Goal: Task Accomplishment & Management: Use online tool/utility

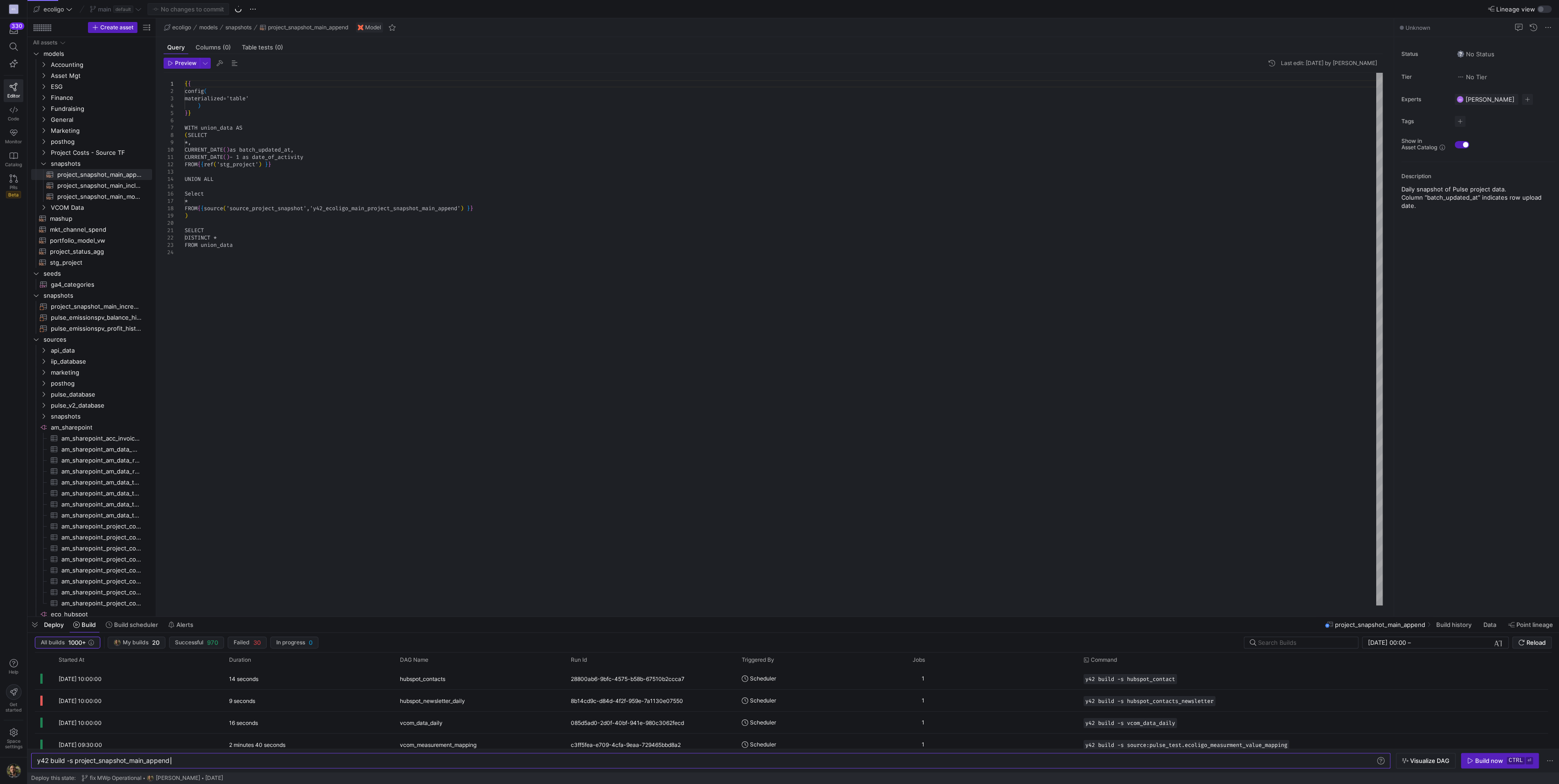
scroll to position [0, 133]
click at [42, 77] on icon "Press SPACE to select this row." at bounding box center [43, 75] width 6 height 5
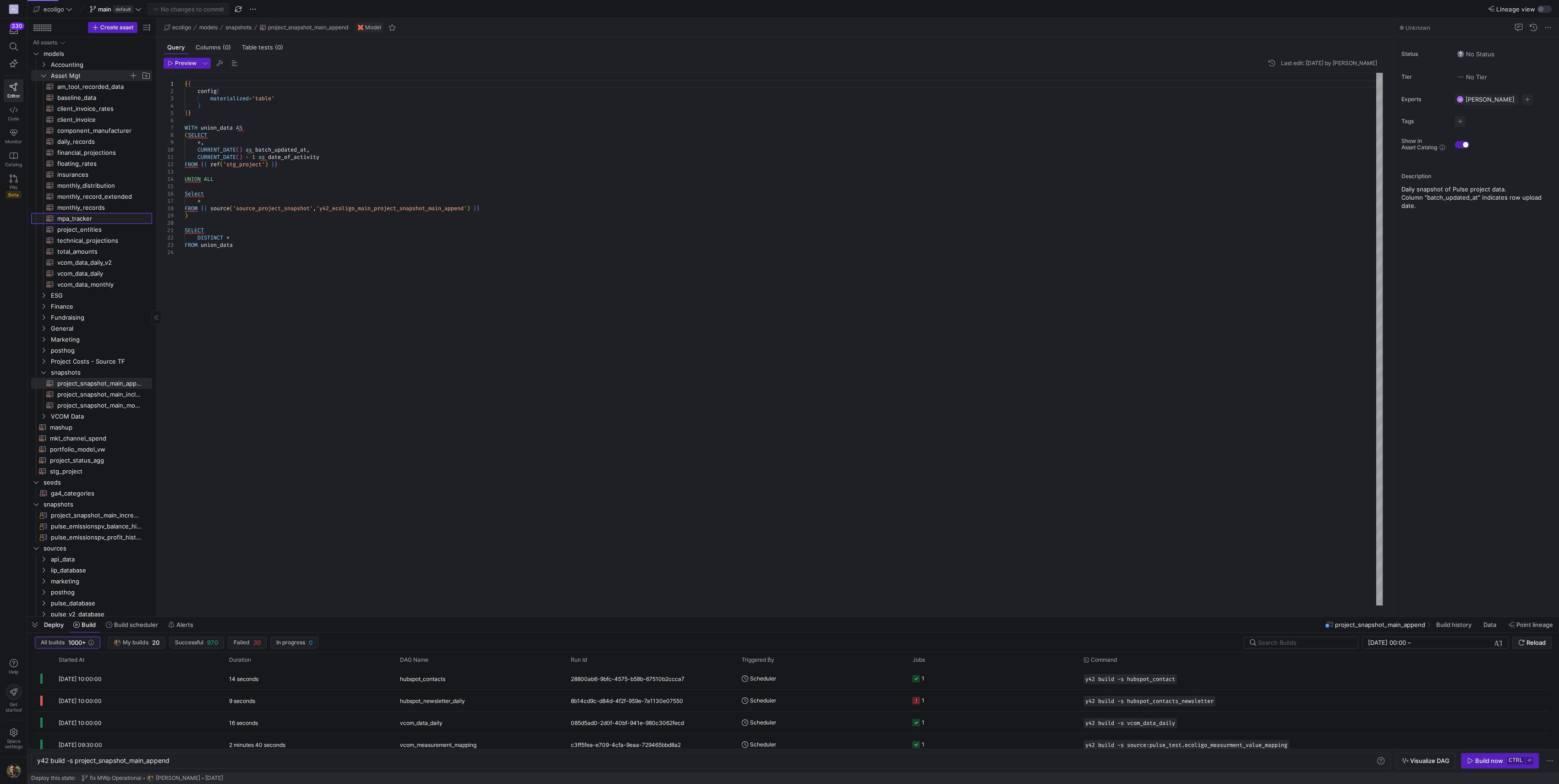
click at [84, 214] on span "mpa_tracker​​​​​​​​​​" at bounding box center [99, 219] width 84 height 11
type textarea "y42 build -s mpa_tracker"
type textarea "{{ config( materialized='table',schema='schema_asset_mgt' ) }} WITH cte_mpa_act…"
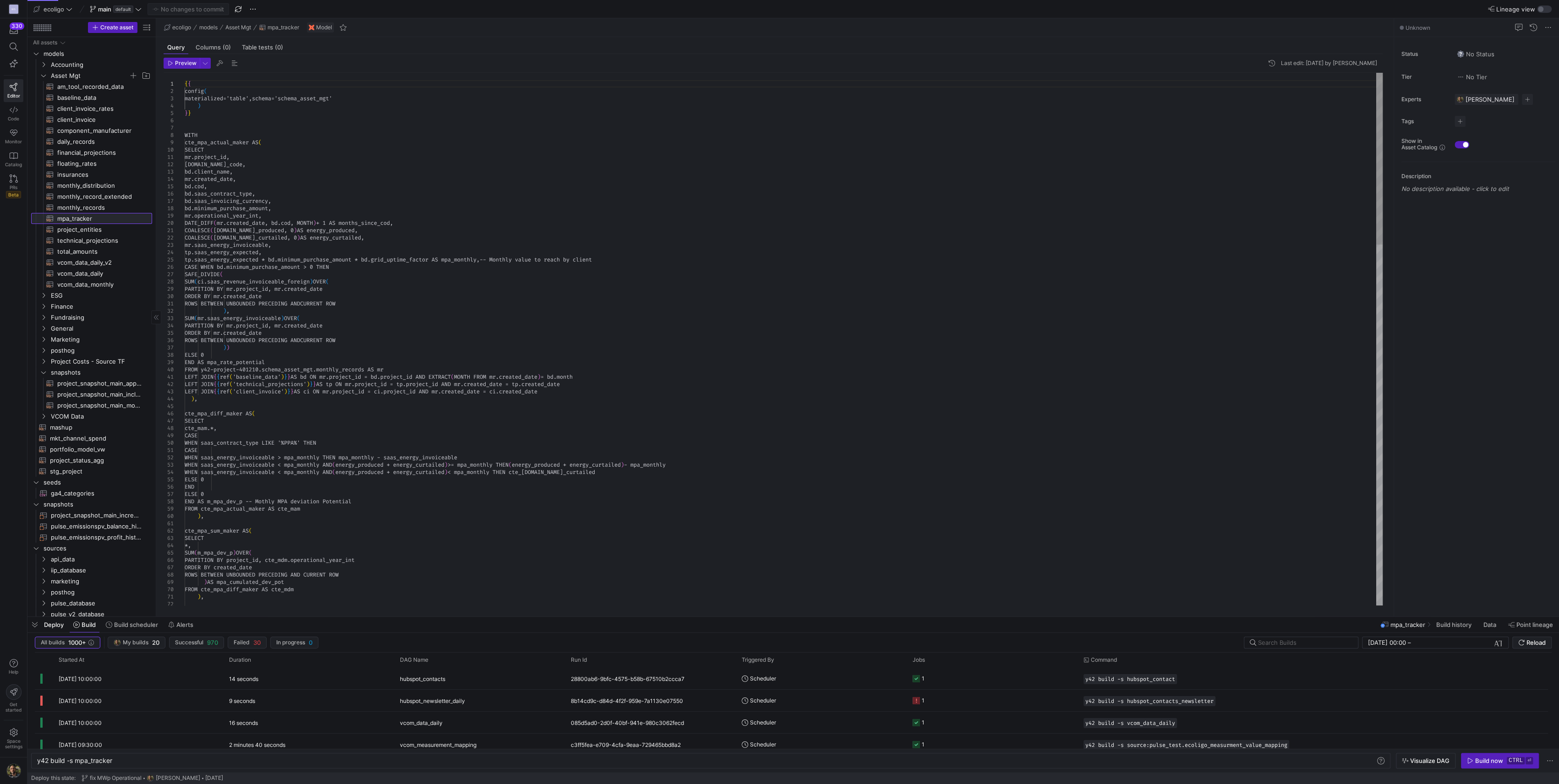
scroll to position [0, 74]
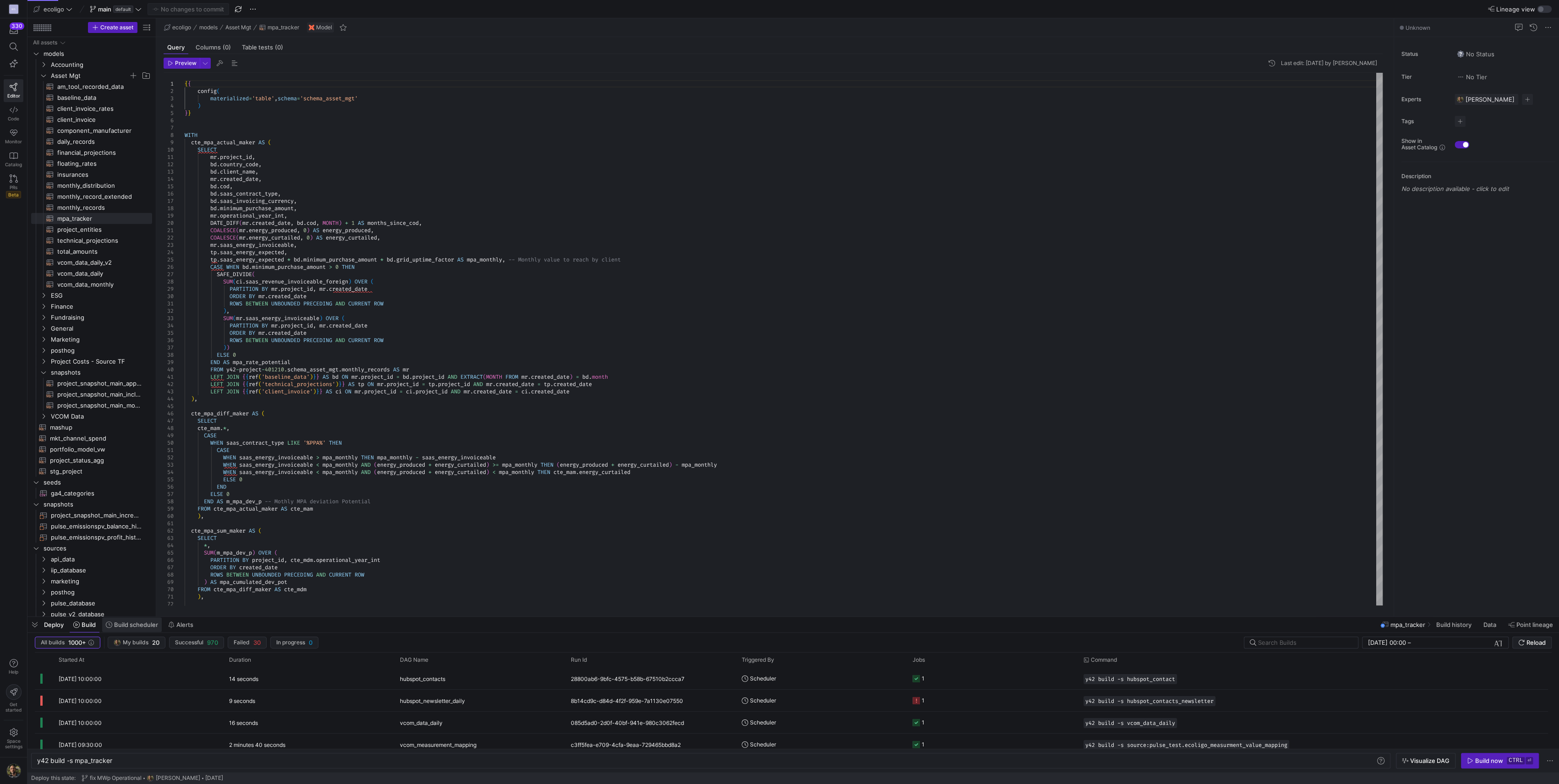
click at [123, 623] on span "Build scheduler" at bounding box center [136, 625] width 44 height 8
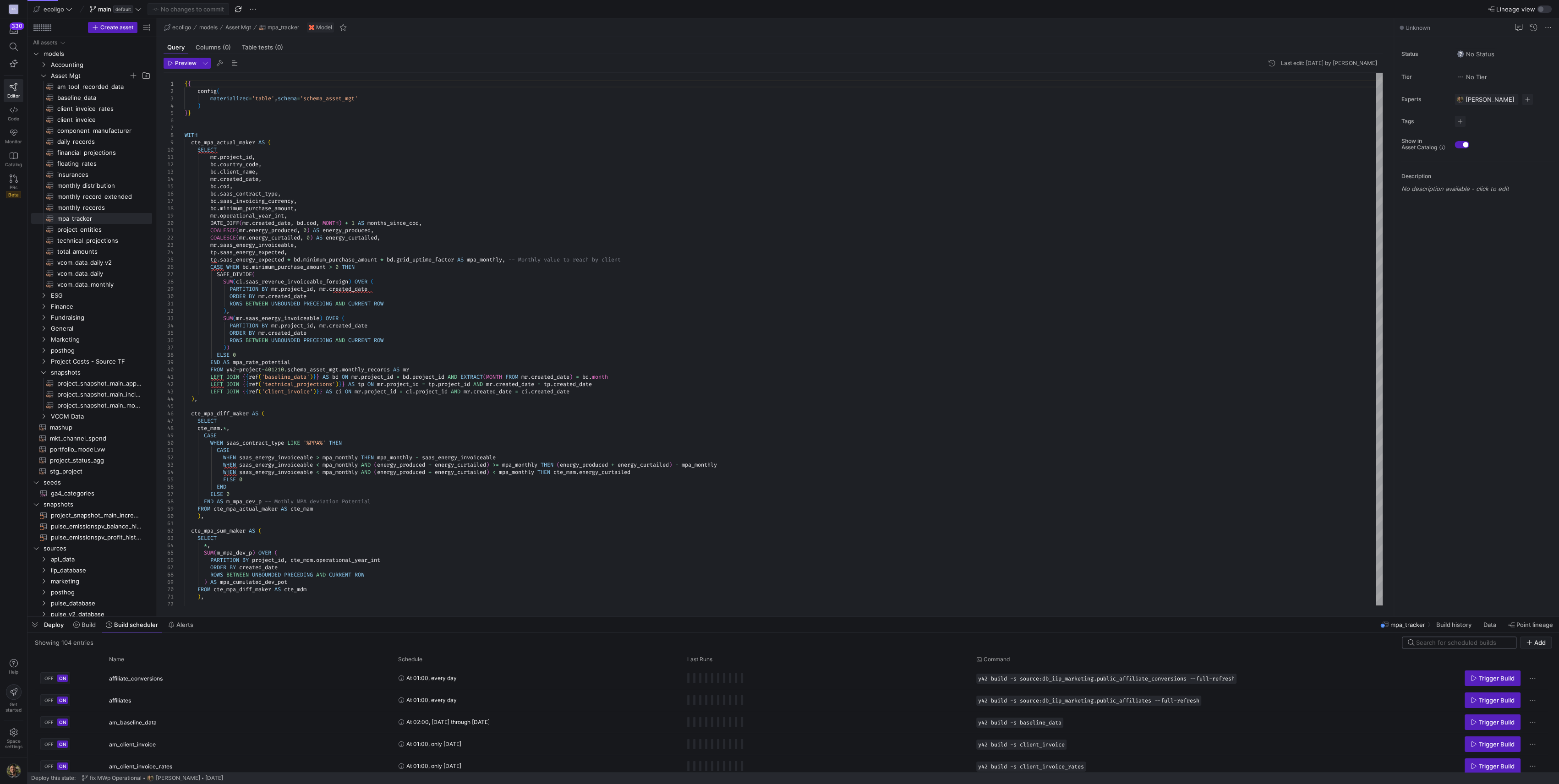
click at [1461, 641] on input at bounding box center [1463, 643] width 94 height 8
type input "m"
